Goal: Find specific page/section: Find specific page/section

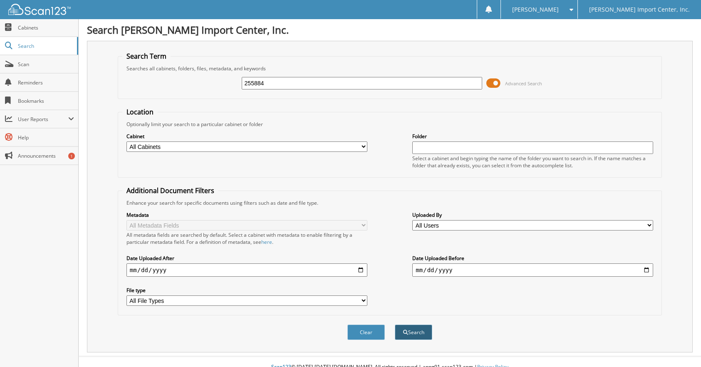
type input "255884"
click at [406, 330] on span "submit" at bounding box center [405, 332] width 5 height 5
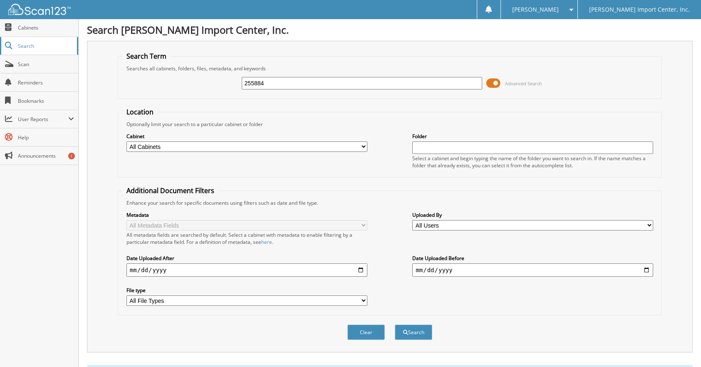
click at [30, 43] on span "Search" at bounding box center [45, 45] width 55 height 7
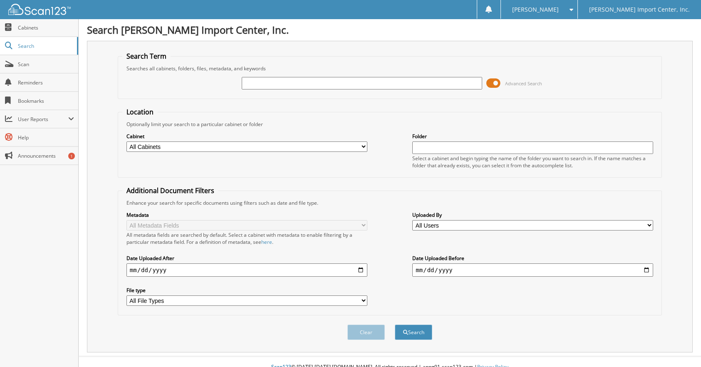
click at [252, 83] on input "text" at bounding box center [362, 83] width 241 height 12
type input "255884"
click at [412, 325] on button "Search" at bounding box center [413, 332] width 37 height 15
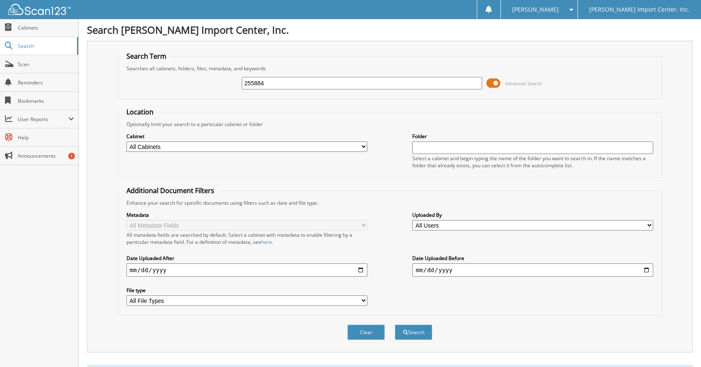
click at [267, 83] on input "255884" at bounding box center [362, 83] width 241 height 12
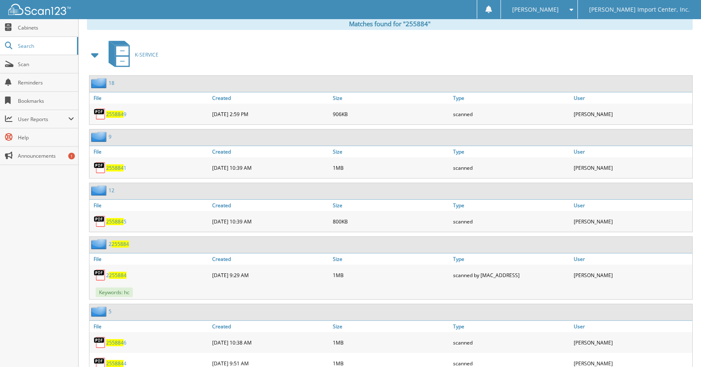
scroll to position [291, 0]
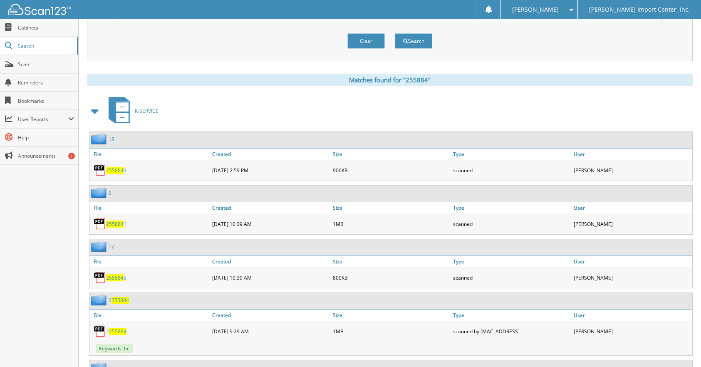
click at [113, 167] on span "255884" at bounding box center [114, 170] width 17 height 7
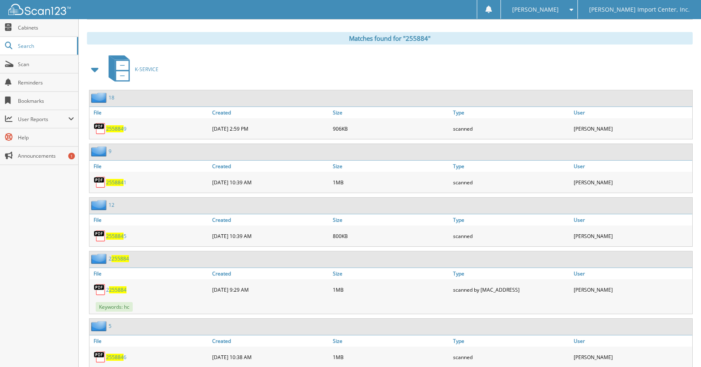
scroll to position [0, 0]
